Goal: Find specific page/section: Find specific page/section

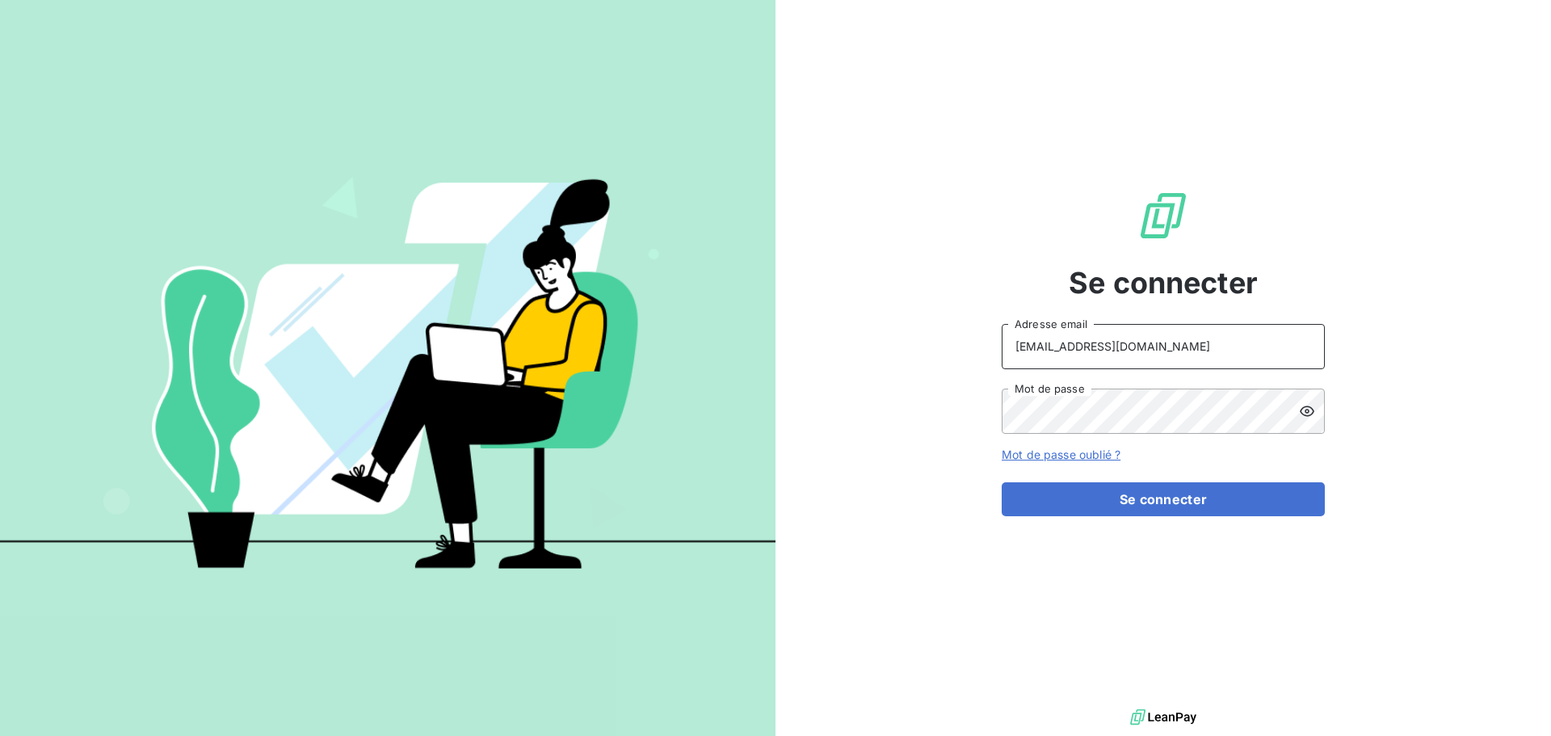
click at [1216, 341] on input "[EMAIL_ADDRESS][DOMAIN_NAME]" at bounding box center [1163, 346] width 323 height 45
type input "[PERSON_NAME][EMAIL_ADDRESS][DOMAIN_NAME]"
click at [1154, 503] on button "Se connecter" at bounding box center [1163, 499] width 323 height 34
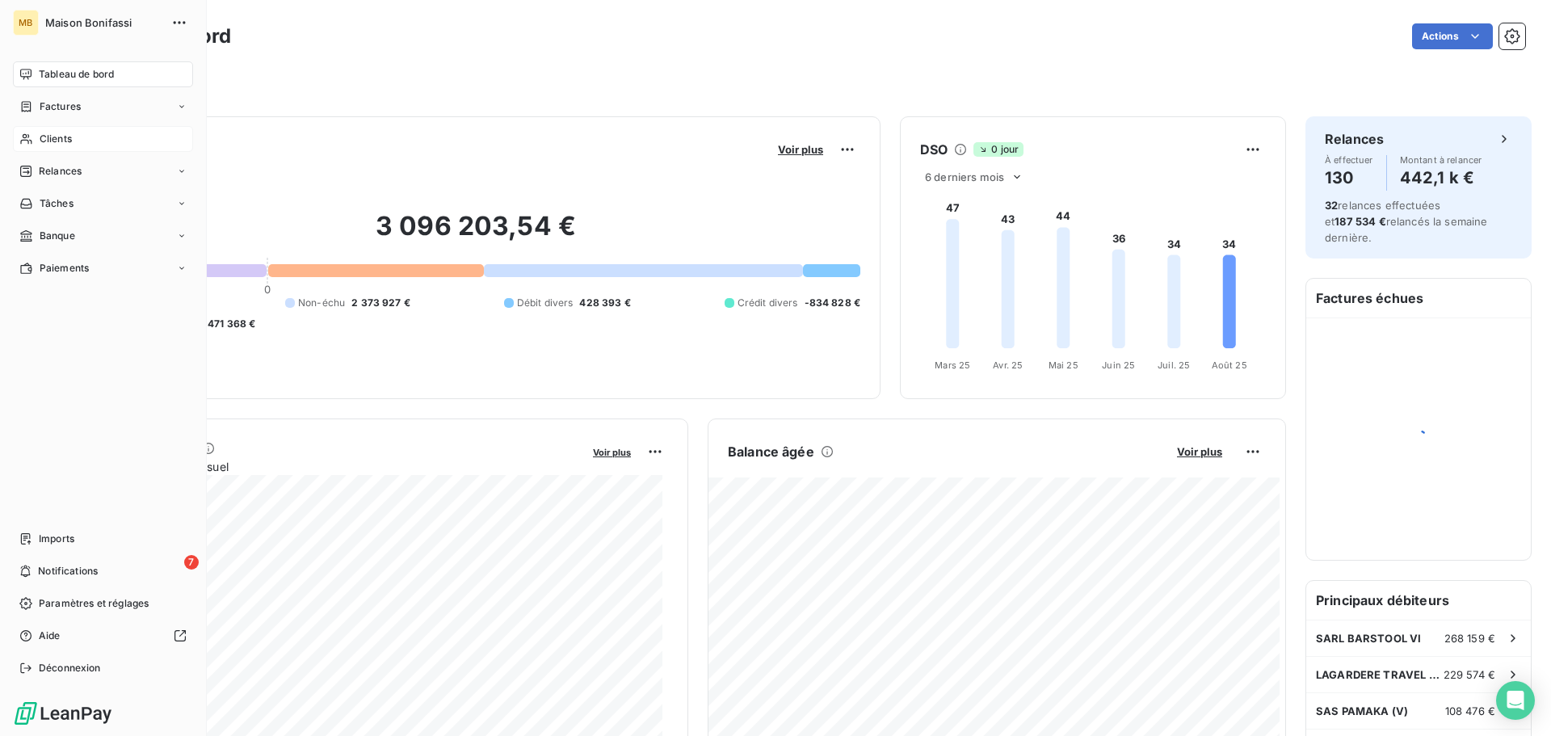
drag, startPoint x: 50, startPoint y: 141, endPoint x: 41, endPoint y: 141, distance: 8.9
click at [41, 141] on span "Clients" at bounding box center [56, 139] width 32 height 15
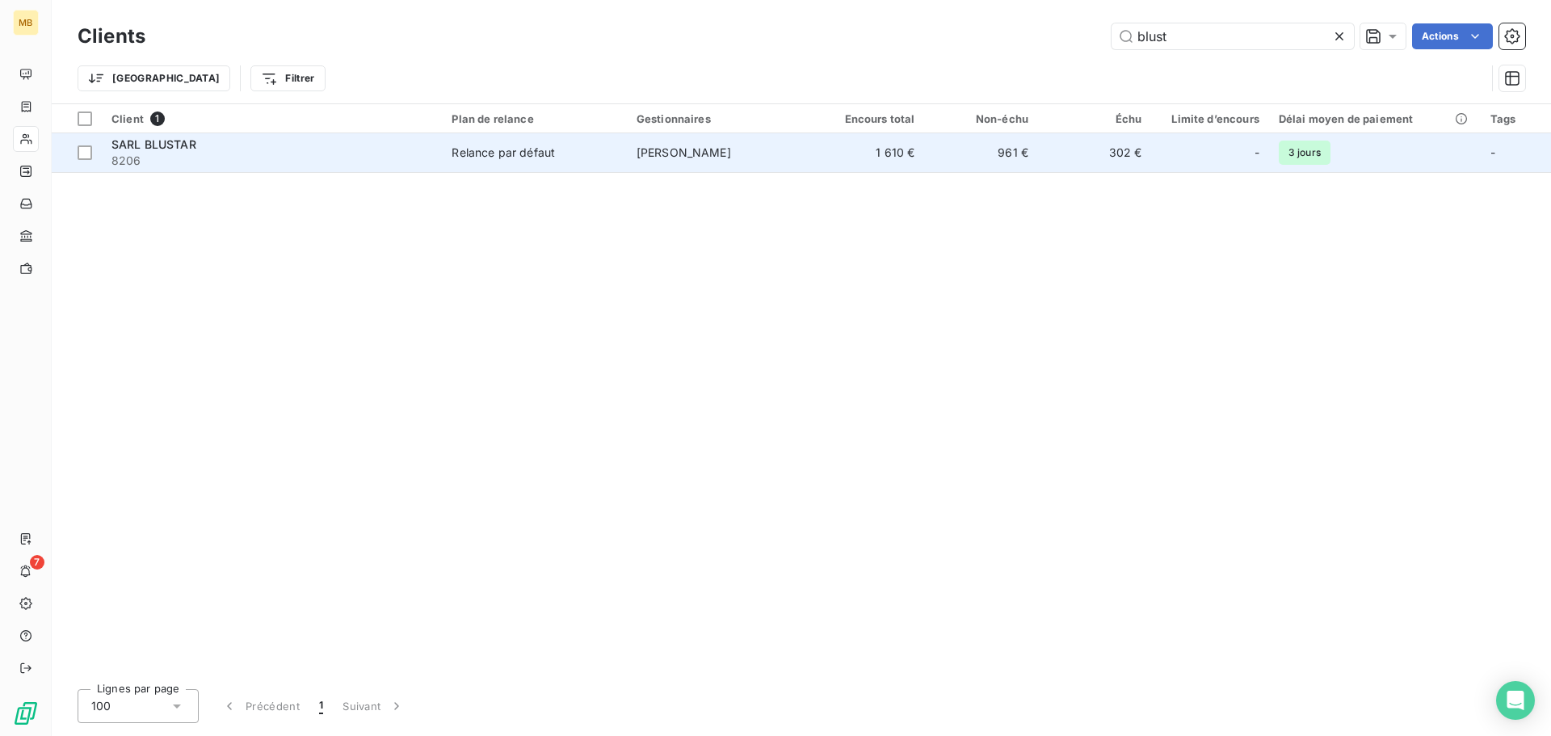
type input "blust"
click at [731, 158] on span "[PERSON_NAME]" at bounding box center [684, 152] width 95 height 14
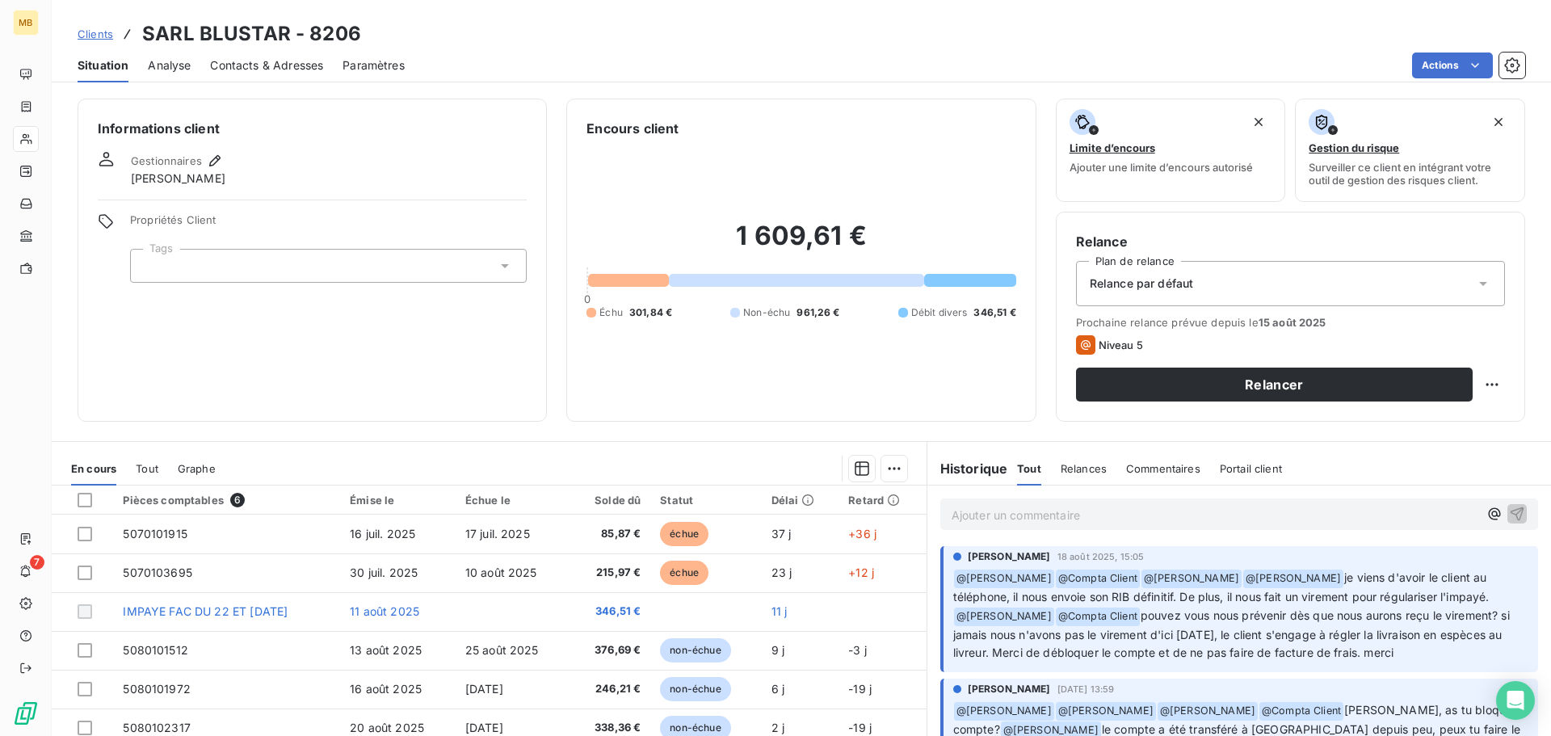
click at [1062, 509] on p "Ajouter un commentaire ﻿" at bounding box center [1215, 515] width 527 height 20
